Goal: Task Accomplishment & Management: Manage account settings

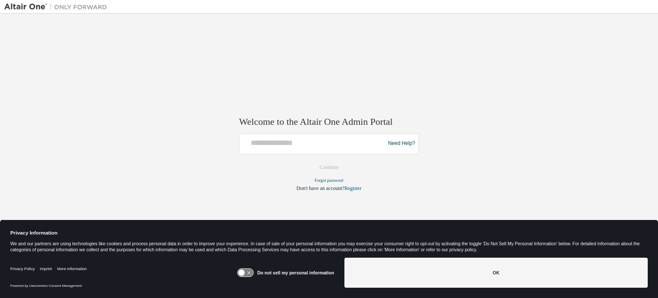
click at [399, 263] on button "OK" at bounding box center [495, 272] width 303 height 30
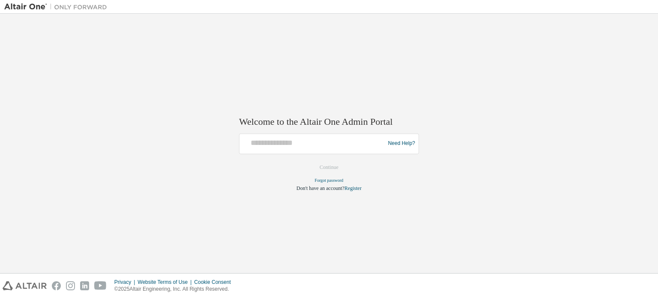
click at [330, 150] on div at bounding box center [313, 143] width 141 height 16
click at [331, 147] on div at bounding box center [313, 143] width 141 height 16
click at [331, 147] on input "text" at bounding box center [313, 141] width 141 height 12
click at [303, 148] on div at bounding box center [313, 143] width 141 height 16
click at [310, 141] on input "text" at bounding box center [313, 141] width 141 height 12
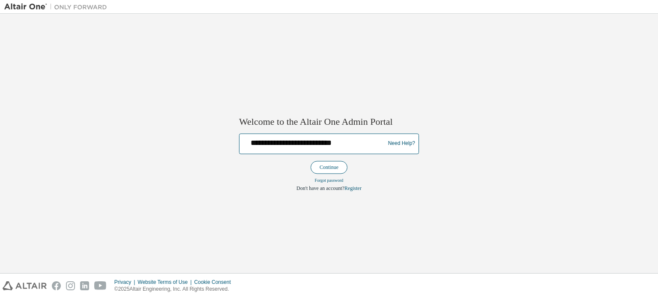
type input "**********"
click at [326, 169] on button "Continue" at bounding box center [328, 167] width 37 height 13
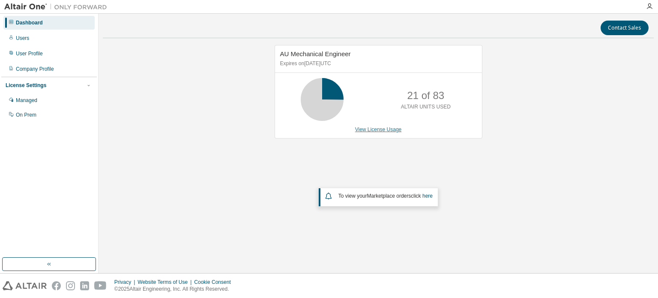
click at [388, 131] on link "View License Usage" at bounding box center [378, 129] width 47 height 6
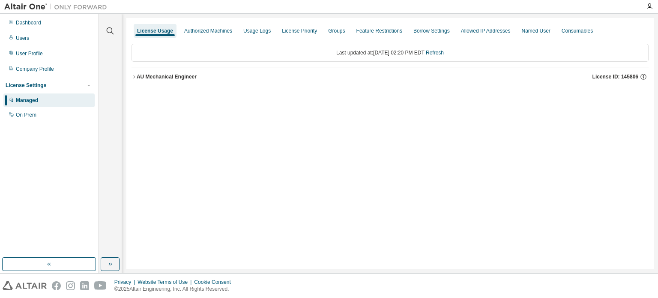
click at [134, 76] on icon "button" at bounding box center [133, 76] width 5 height 5
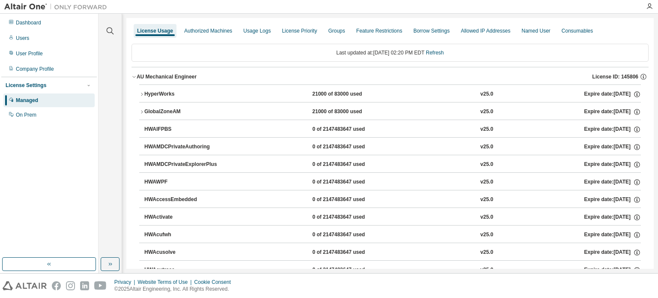
click at [142, 94] on icon "button" at bounding box center [141, 94] width 5 height 5
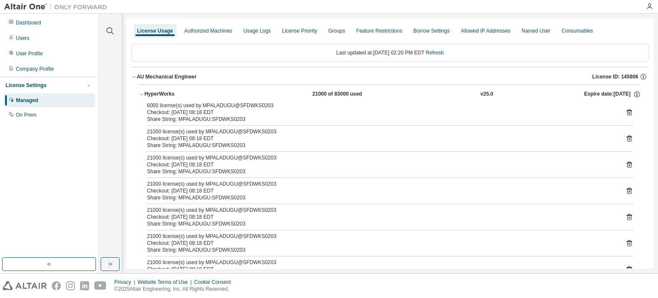
click at [134, 74] on icon "button" at bounding box center [133, 76] width 5 height 5
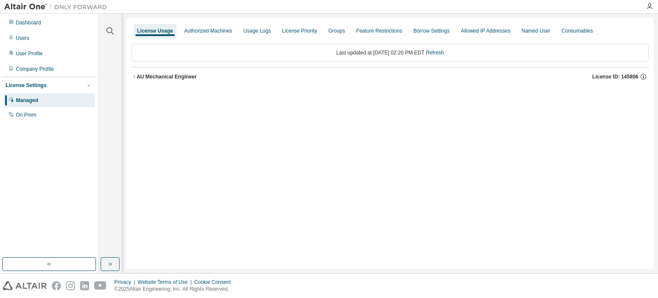
click at [135, 77] on icon "button" at bounding box center [133, 76] width 5 height 5
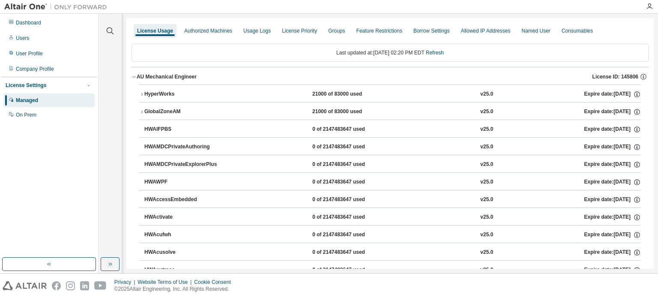
click at [143, 94] on icon "button" at bounding box center [141, 94] width 5 height 5
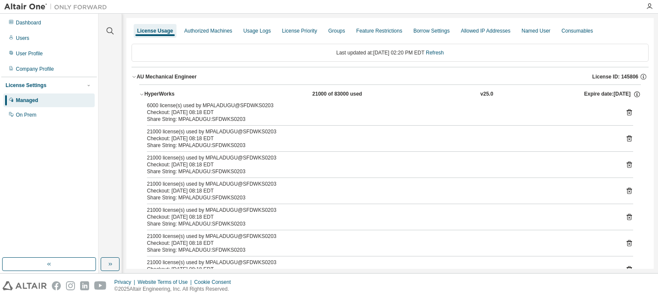
click at [143, 94] on icon "button" at bounding box center [141, 94] width 5 height 5
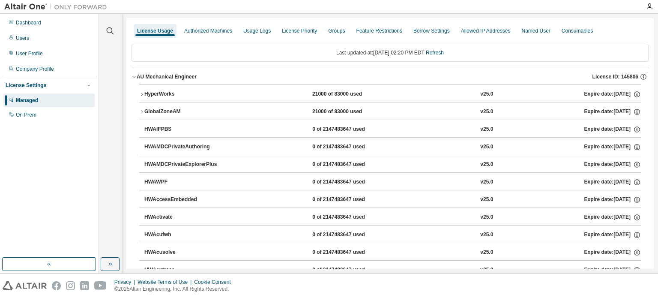
click at [136, 77] on icon "button" at bounding box center [133, 76] width 5 height 5
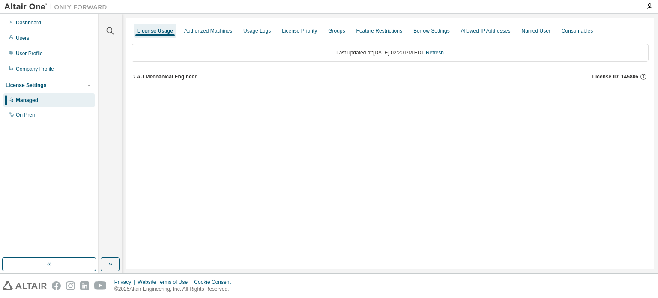
click at [133, 77] on icon "button" at bounding box center [133, 76] width 5 height 5
